Goal: Transaction & Acquisition: Purchase product/service

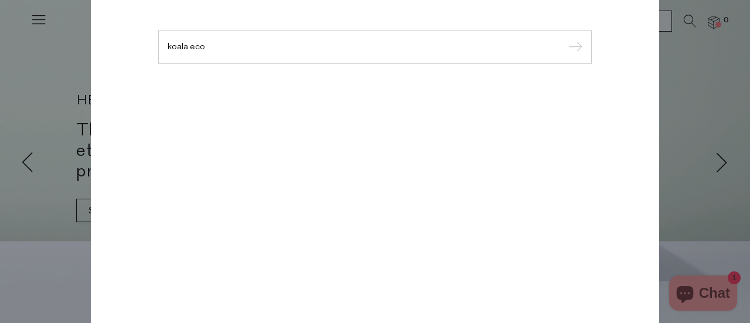
type input "koala eco"
click at [565, 39] on input "submit" at bounding box center [574, 48] width 18 height 18
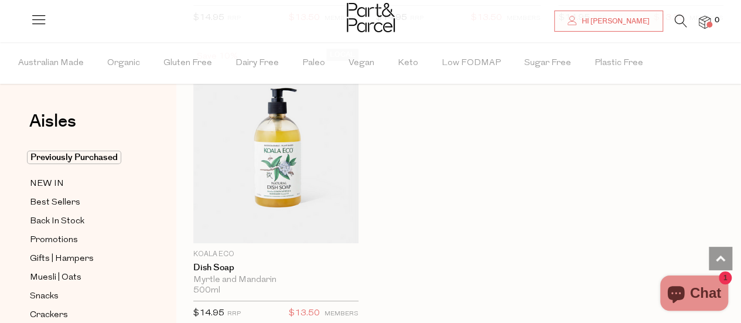
scroll to position [2172, 0]
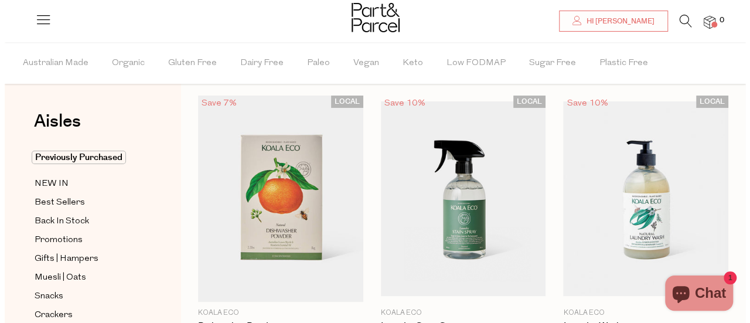
scroll to position [0, 0]
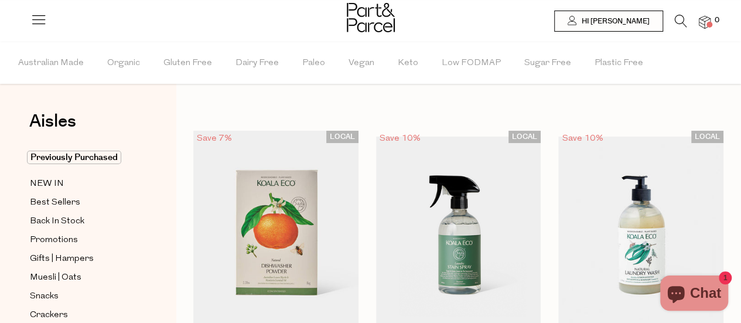
click at [679, 16] on icon at bounding box center [681, 21] width 12 height 13
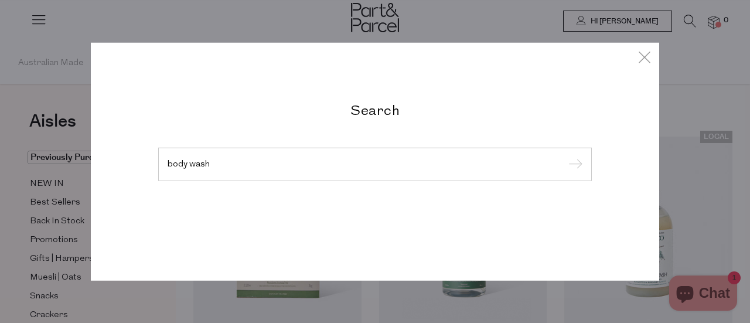
type input "body wash"
click at [565, 156] on input "submit" at bounding box center [574, 165] width 18 height 18
